Goal: Subscribe to service/newsletter

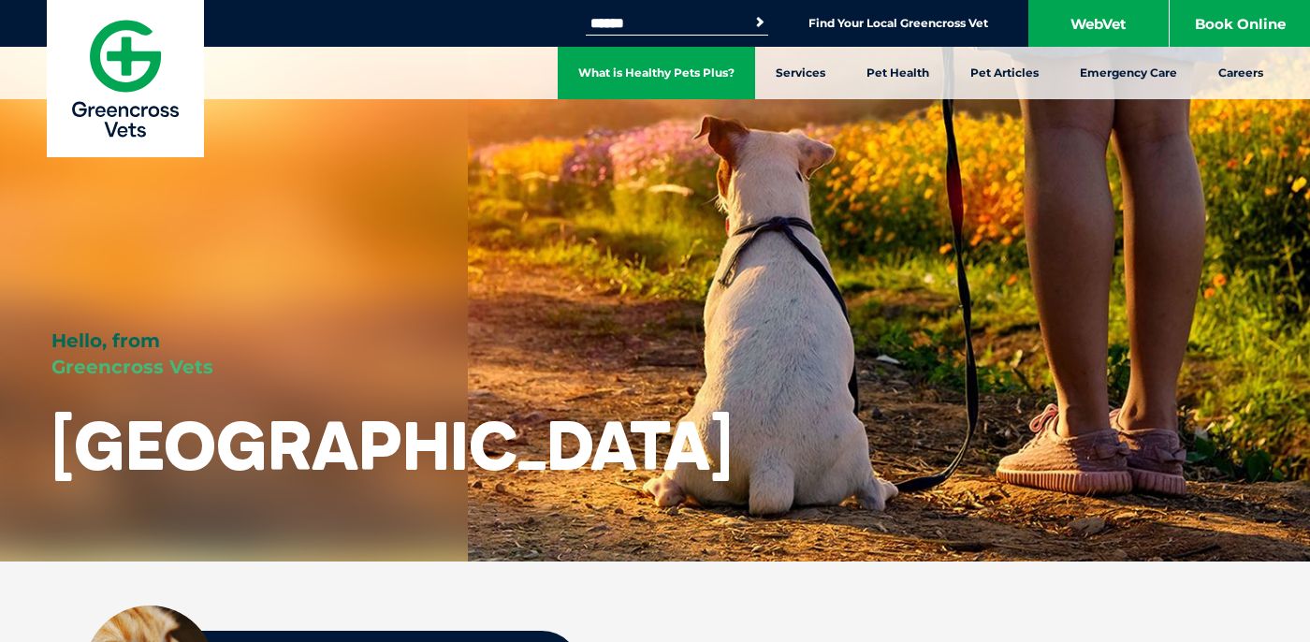
click at [671, 81] on link "What is Healthy Pets Plus?" at bounding box center [656, 73] width 197 height 52
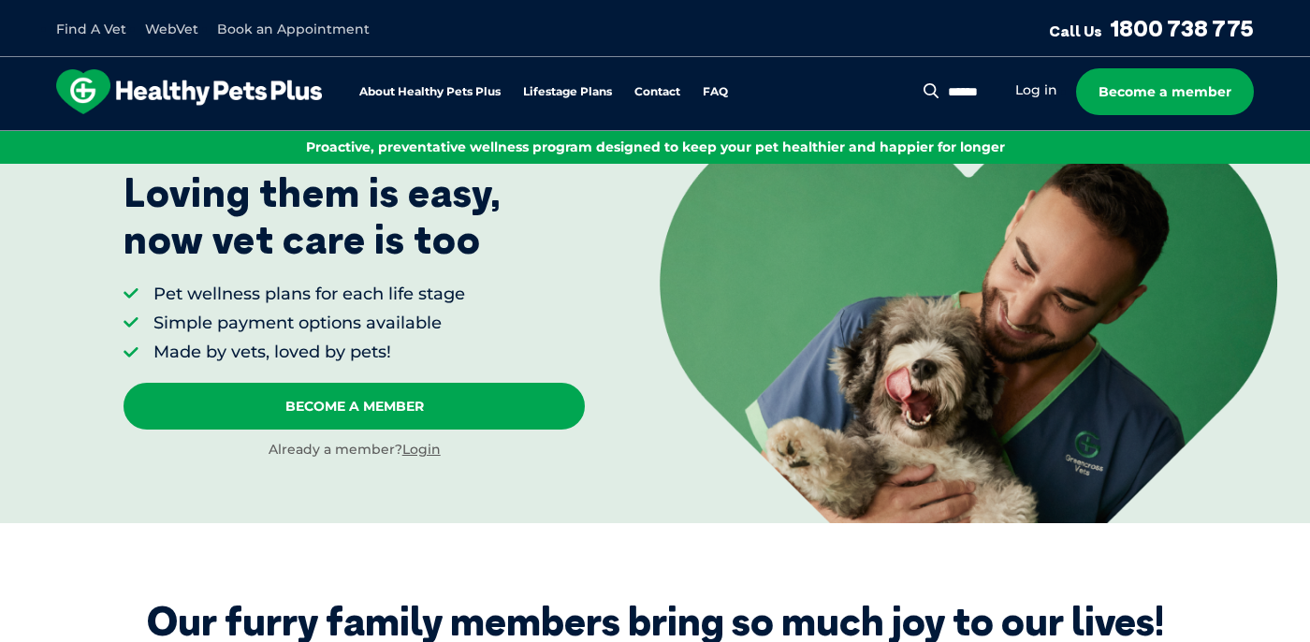
scroll to position [145, 0]
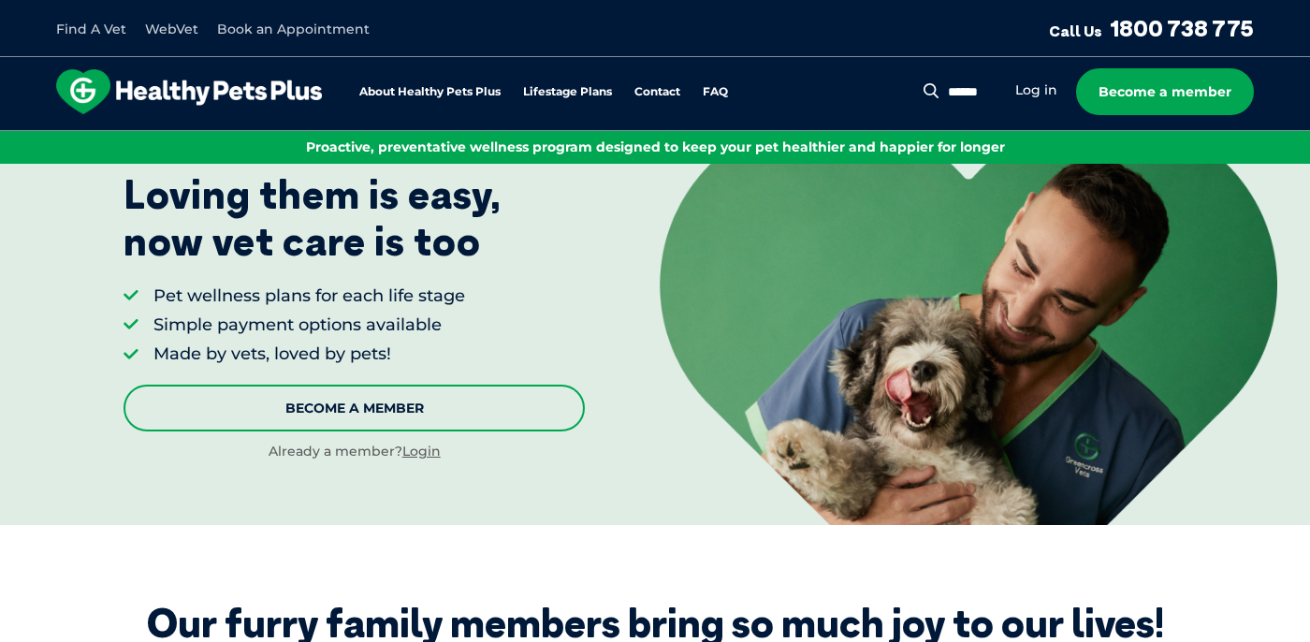
click at [511, 403] on link "Become A Member" at bounding box center [353, 407] width 461 height 47
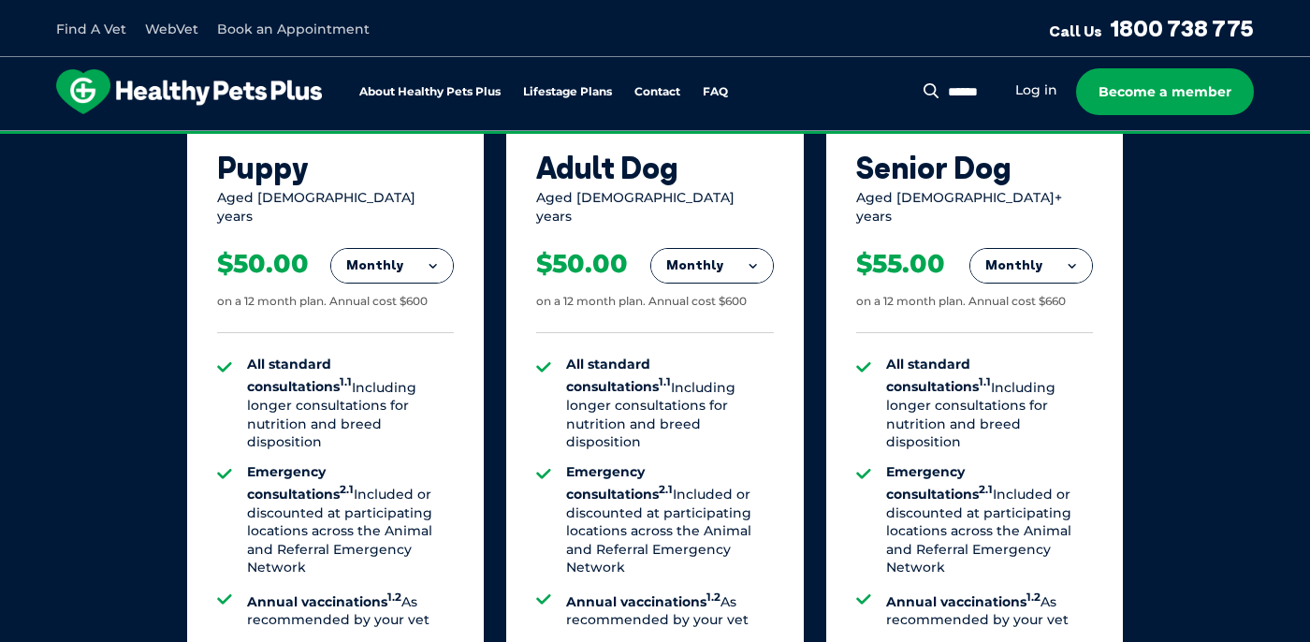
scroll to position [1297, 0]
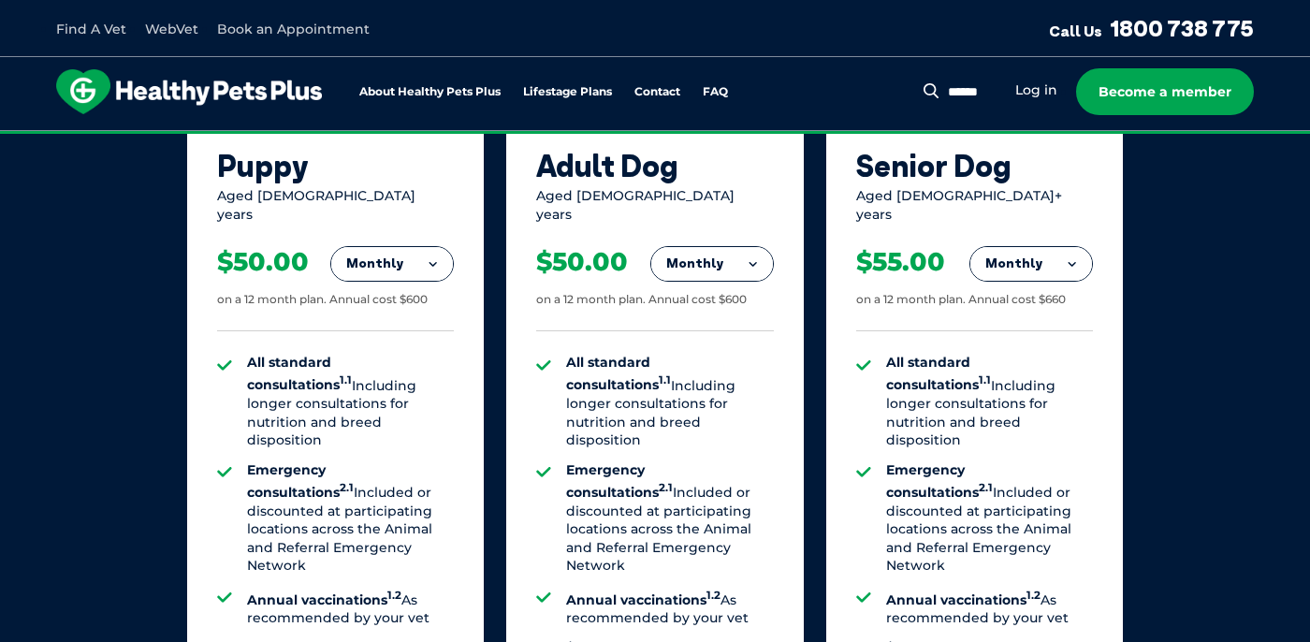
click at [389, 250] on button "Monthly" at bounding box center [392, 264] width 122 height 34
click at [390, 251] on button "Monthly" at bounding box center [392, 264] width 122 height 34
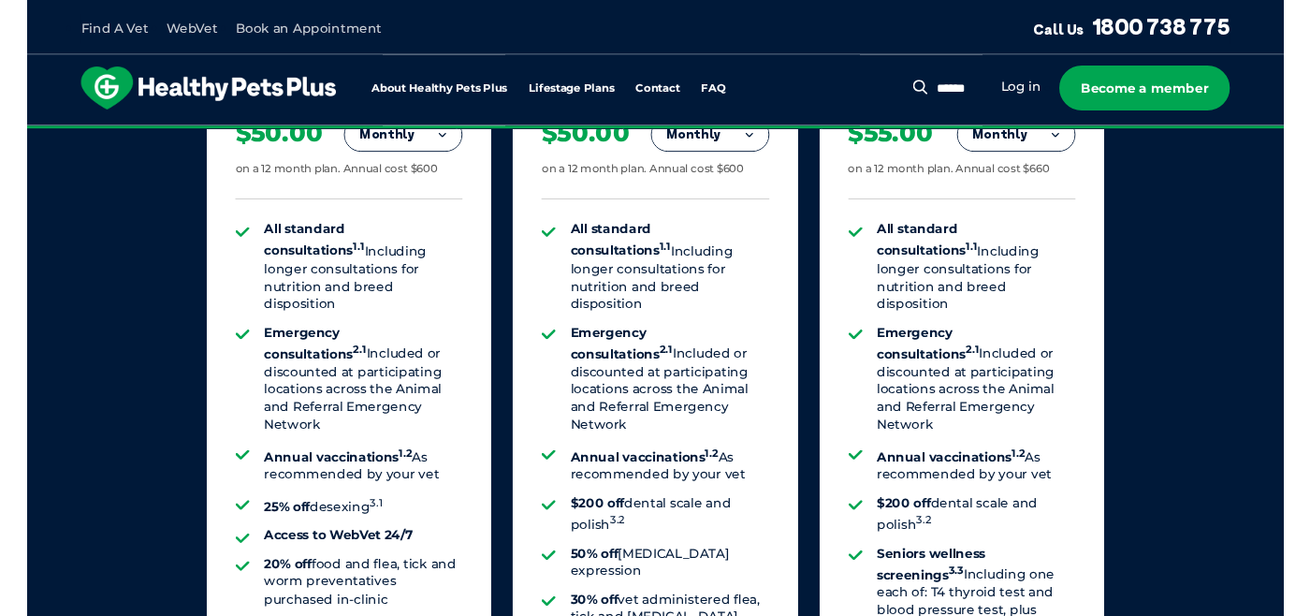
scroll to position [0, 0]
